Goal: Task Accomplishment & Management: Manage account settings

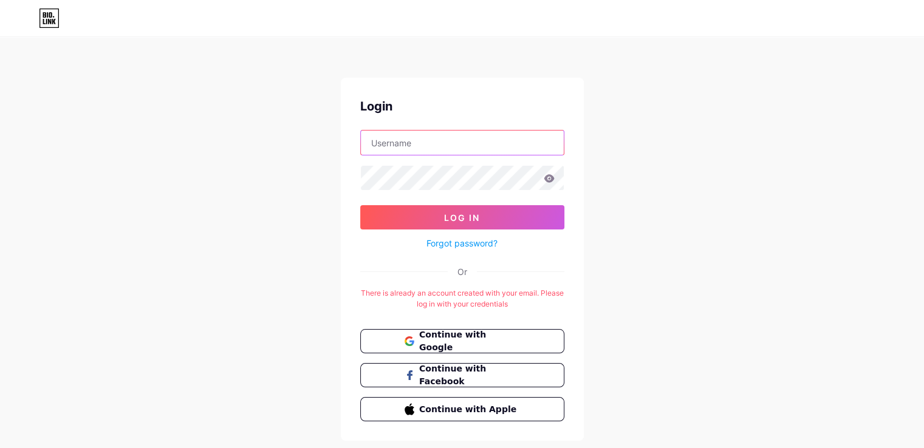
click at [486, 148] on input "text" at bounding box center [462, 143] width 203 height 24
type input "L"
type input "[EMAIL_ADDRESS][DOMAIN_NAME]"
click at [360, 205] on button "Log In" at bounding box center [462, 217] width 204 height 24
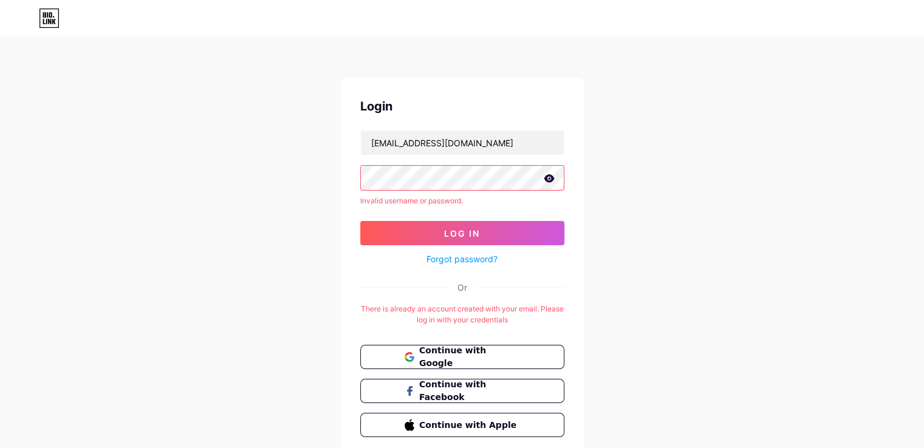
click at [547, 174] on icon at bounding box center [549, 178] width 11 height 9
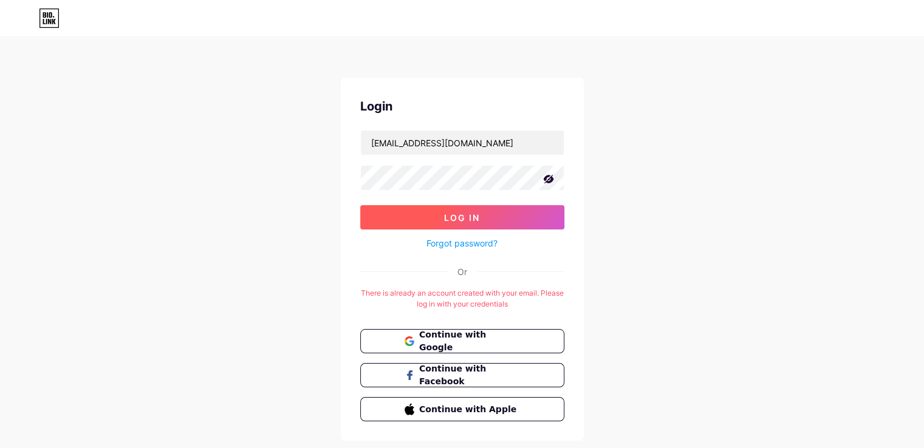
click at [440, 221] on button "Log In" at bounding box center [462, 217] width 204 height 24
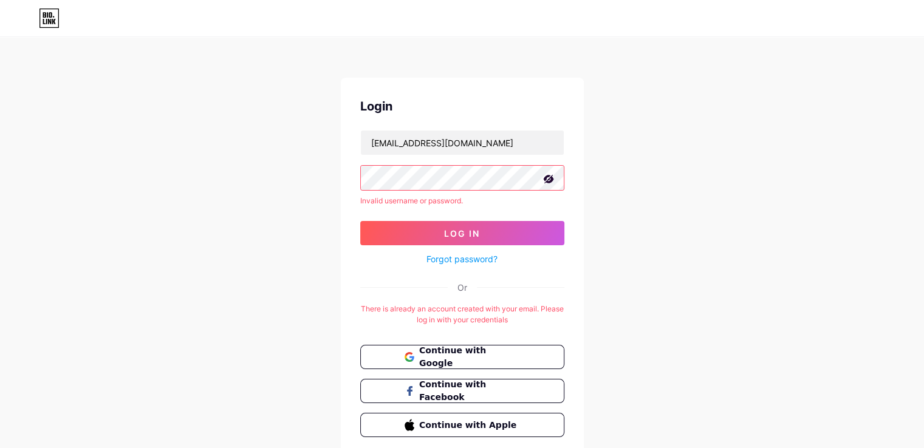
click at [287, 180] on div "Login [EMAIL_ADDRESS][DOMAIN_NAME] Invalid username or password. Log In Forgot …" at bounding box center [462, 248] width 924 height 496
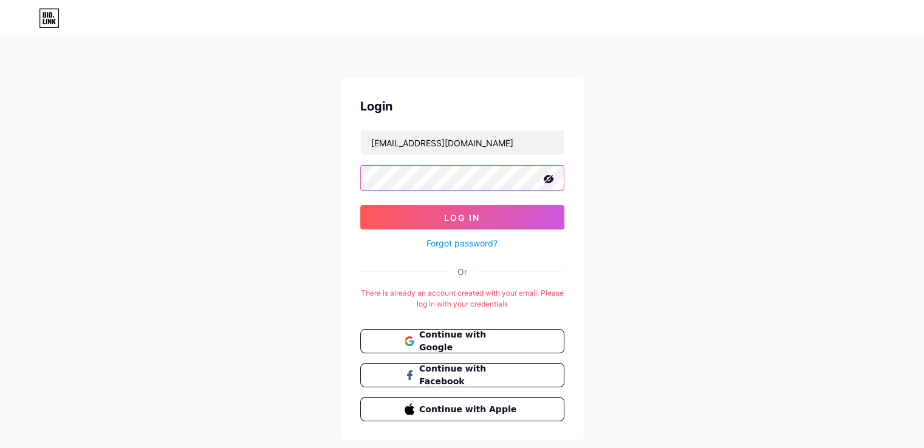
click at [360, 205] on button "Log In" at bounding box center [462, 217] width 204 height 24
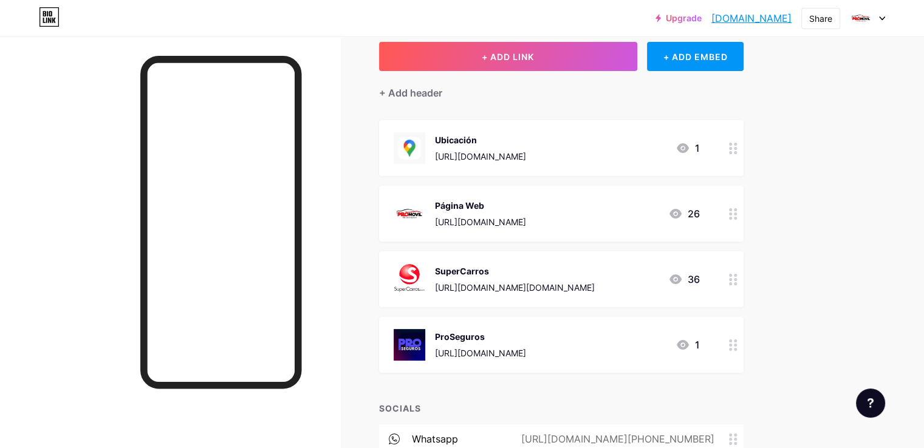
scroll to position [61, 0]
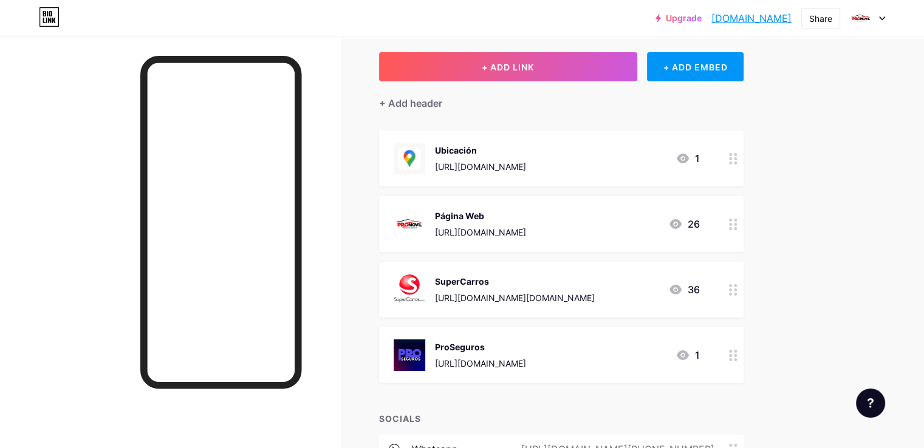
click at [683, 219] on icon at bounding box center [675, 224] width 15 height 15
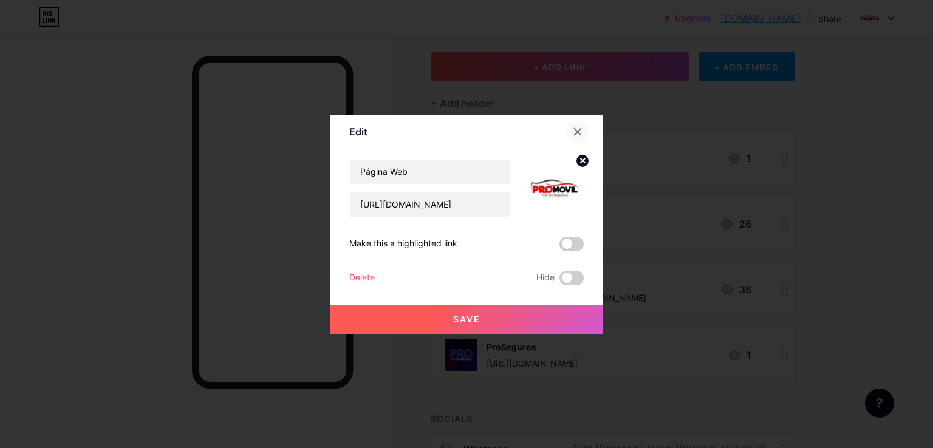
click at [576, 123] on div at bounding box center [578, 132] width 22 height 22
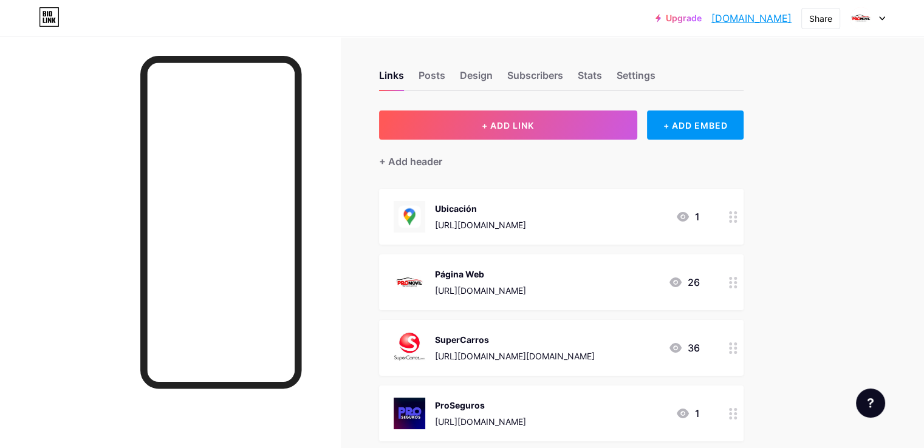
scroll to position [0, 0]
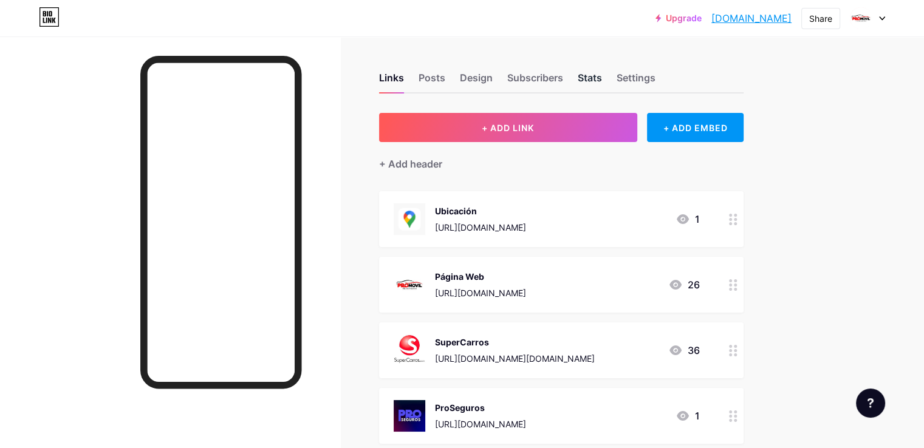
click at [602, 81] on div "Stats" at bounding box center [590, 81] width 24 height 22
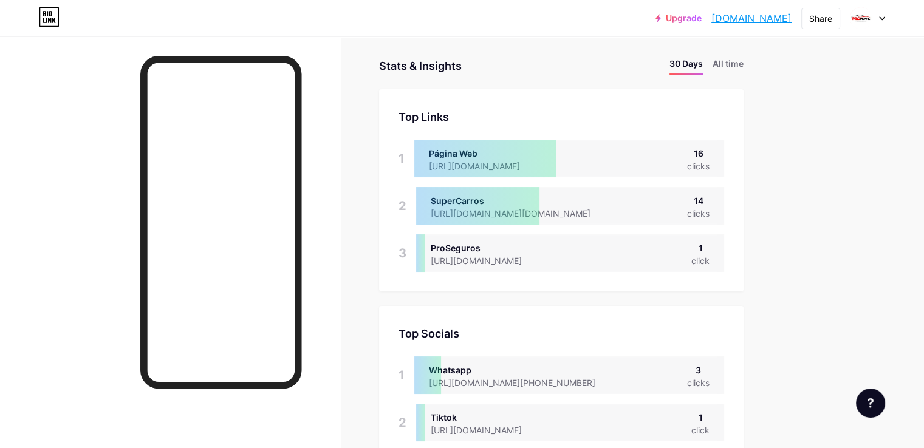
scroll to position [61, 0]
